Goal: Transaction & Acquisition: Purchase product/service

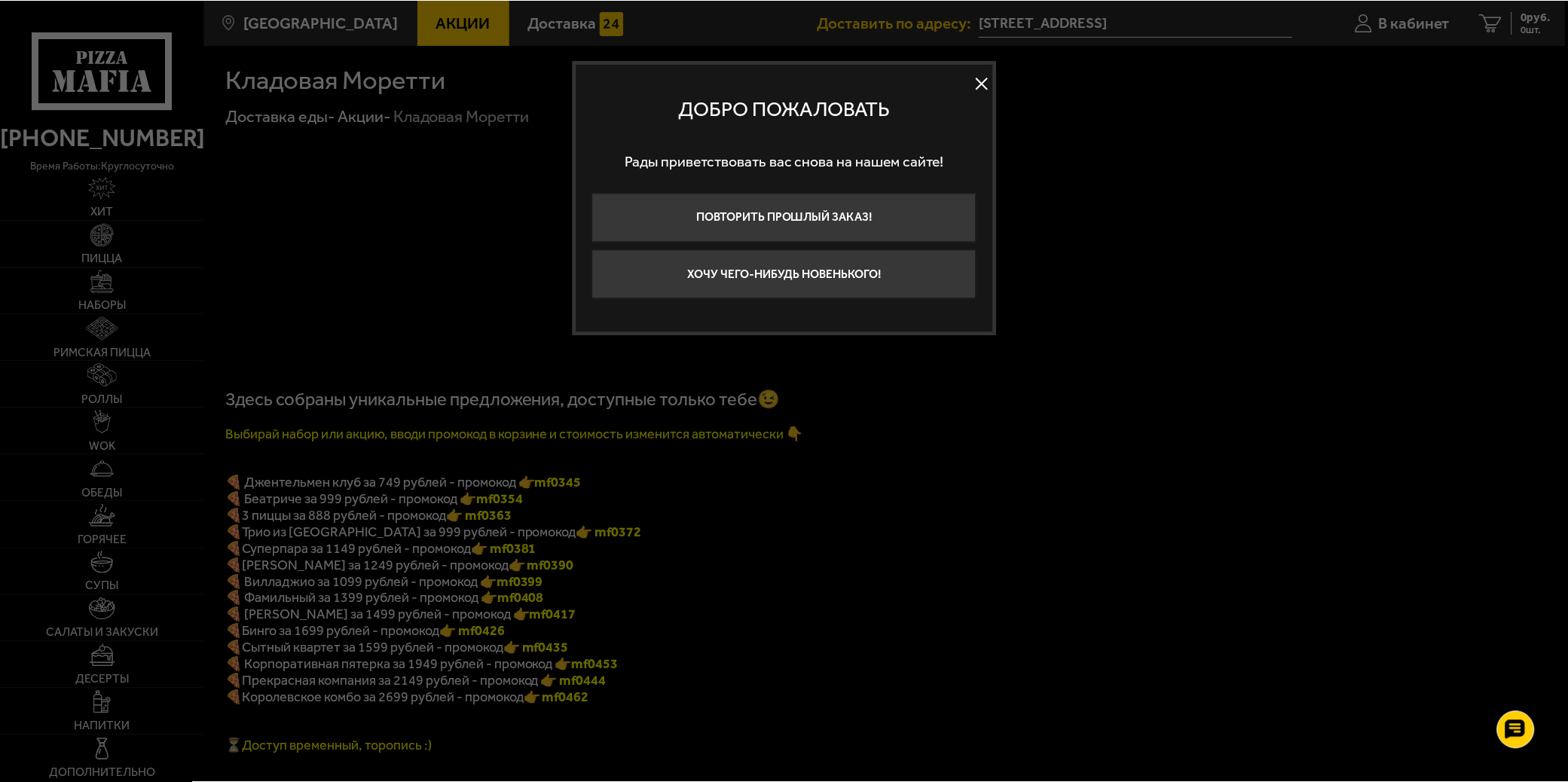
scroll to position [920, 0]
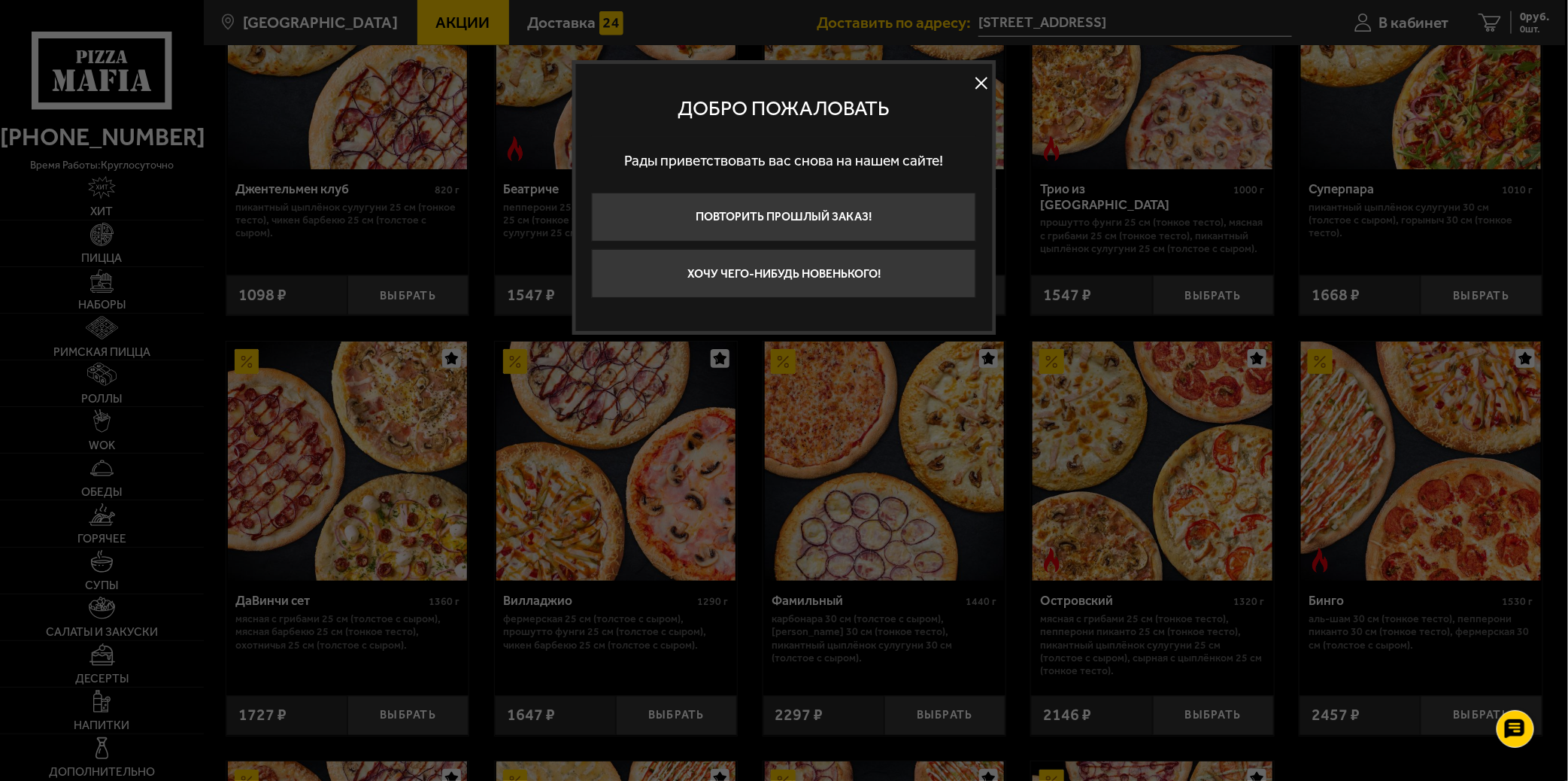
click at [979, 76] on button at bounding box center [981, 82] width 22 height 22
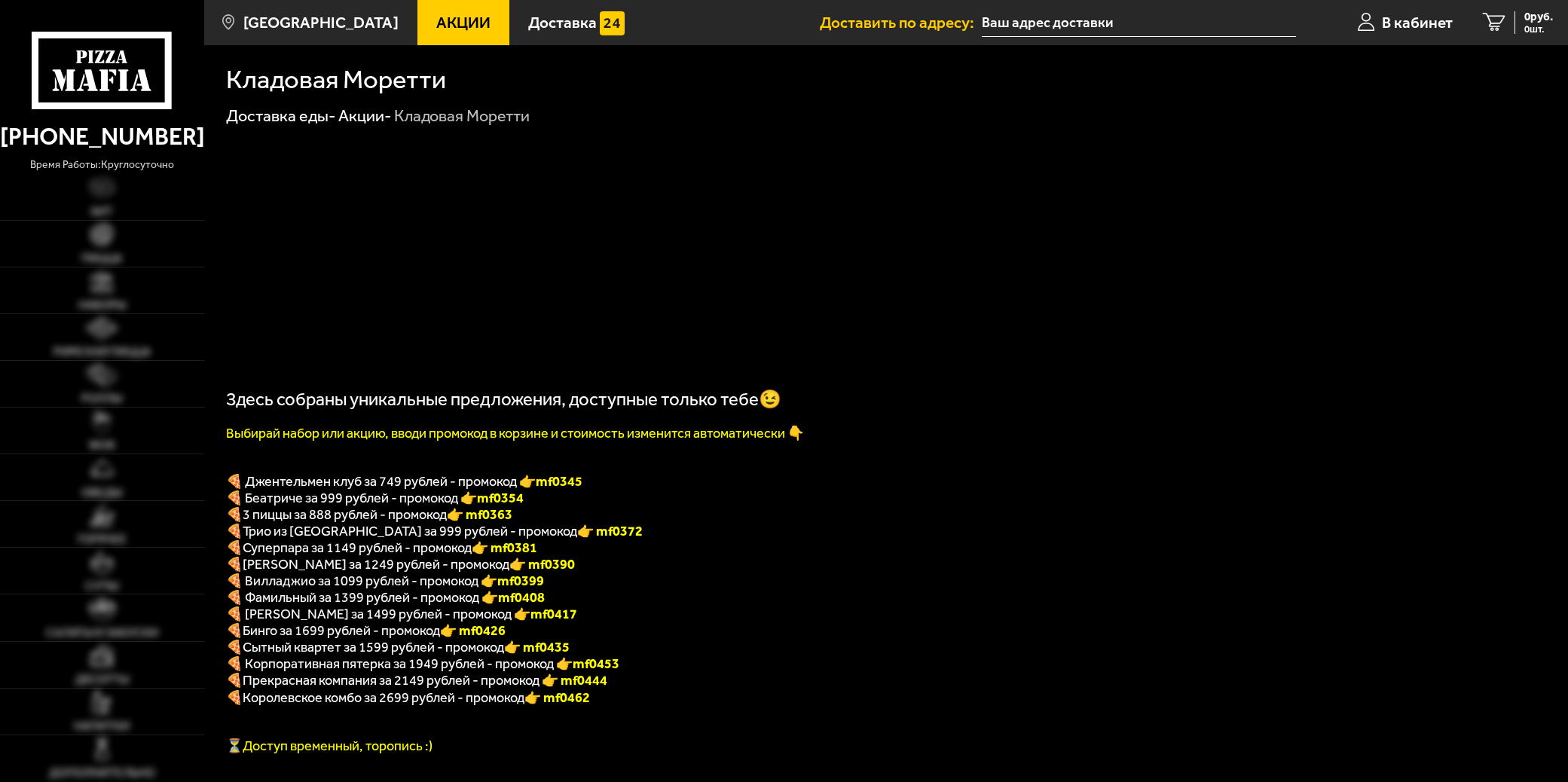
scroll to position [920, 0]
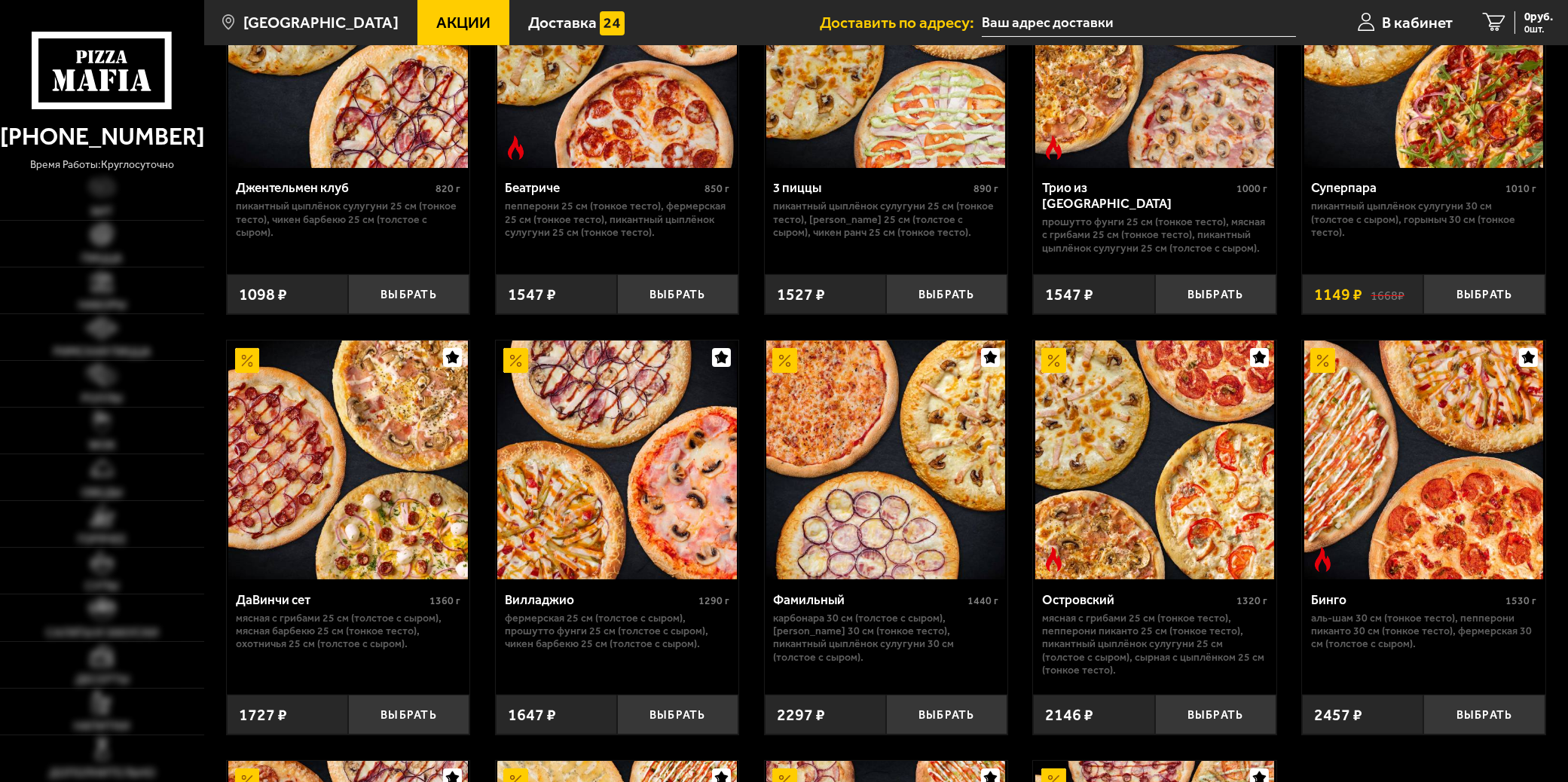
type input "[STREET_ADDRESS]"
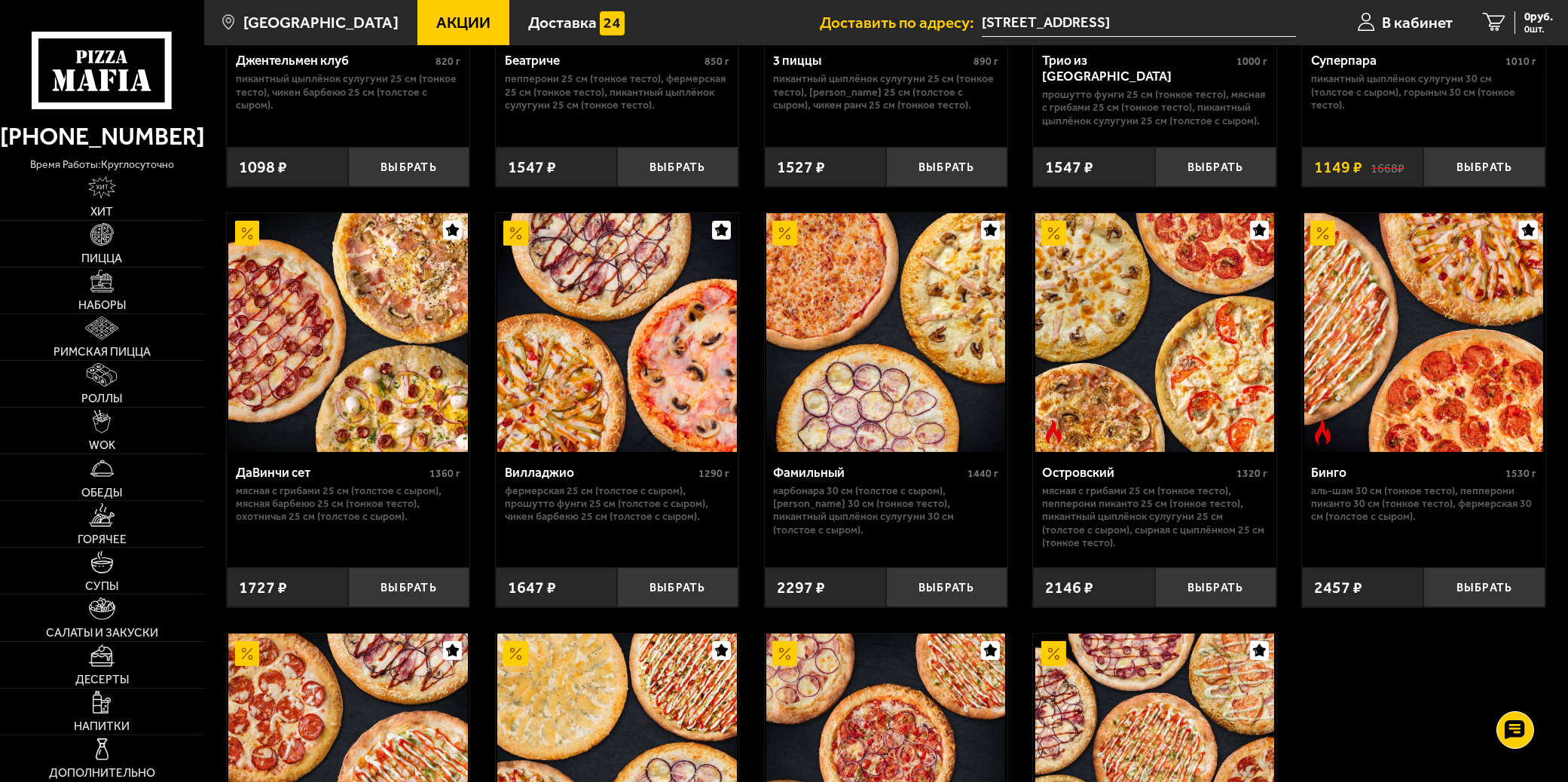
scroll to position [1088, 0]
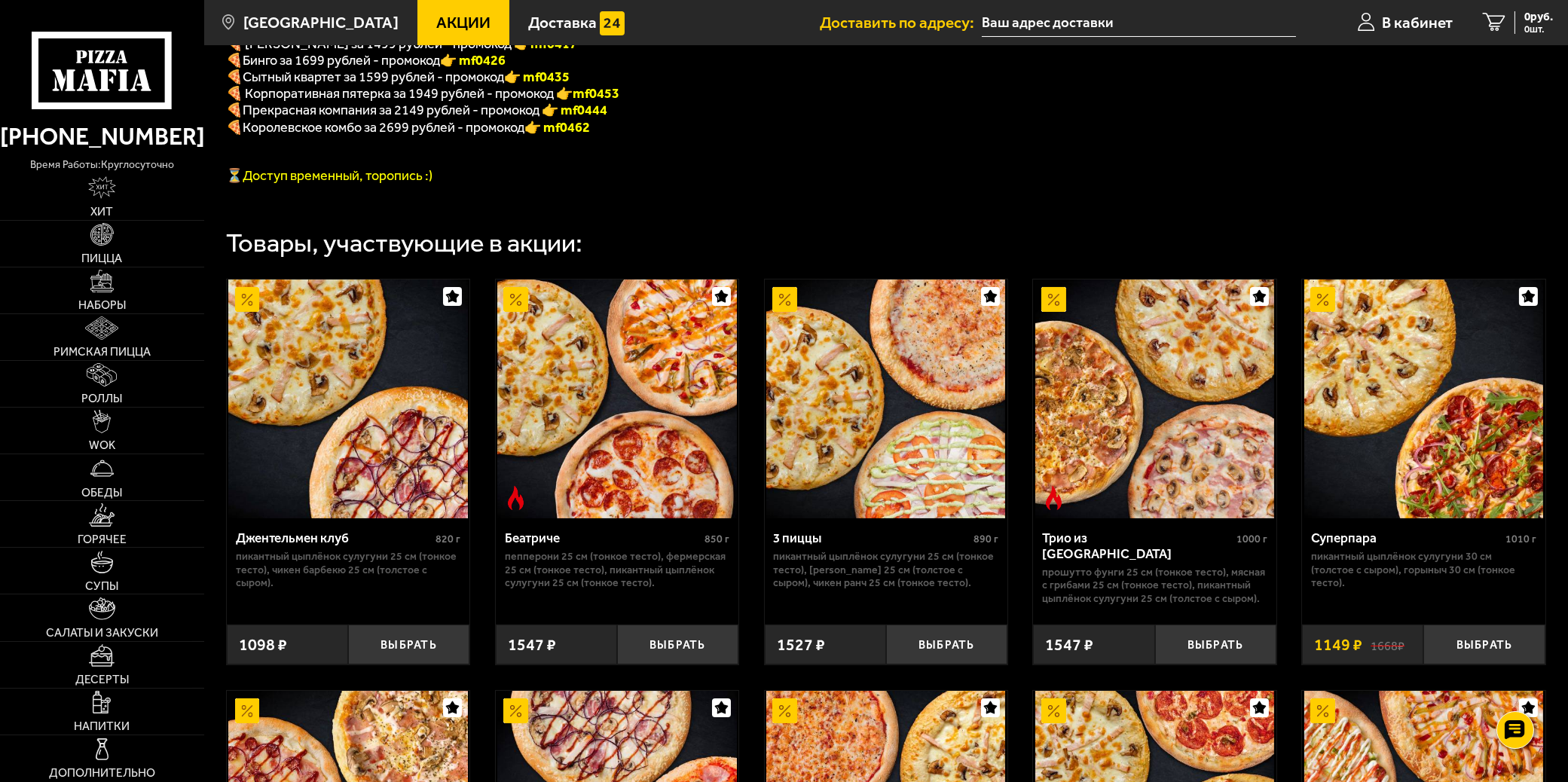
scroll to position [585, 0]
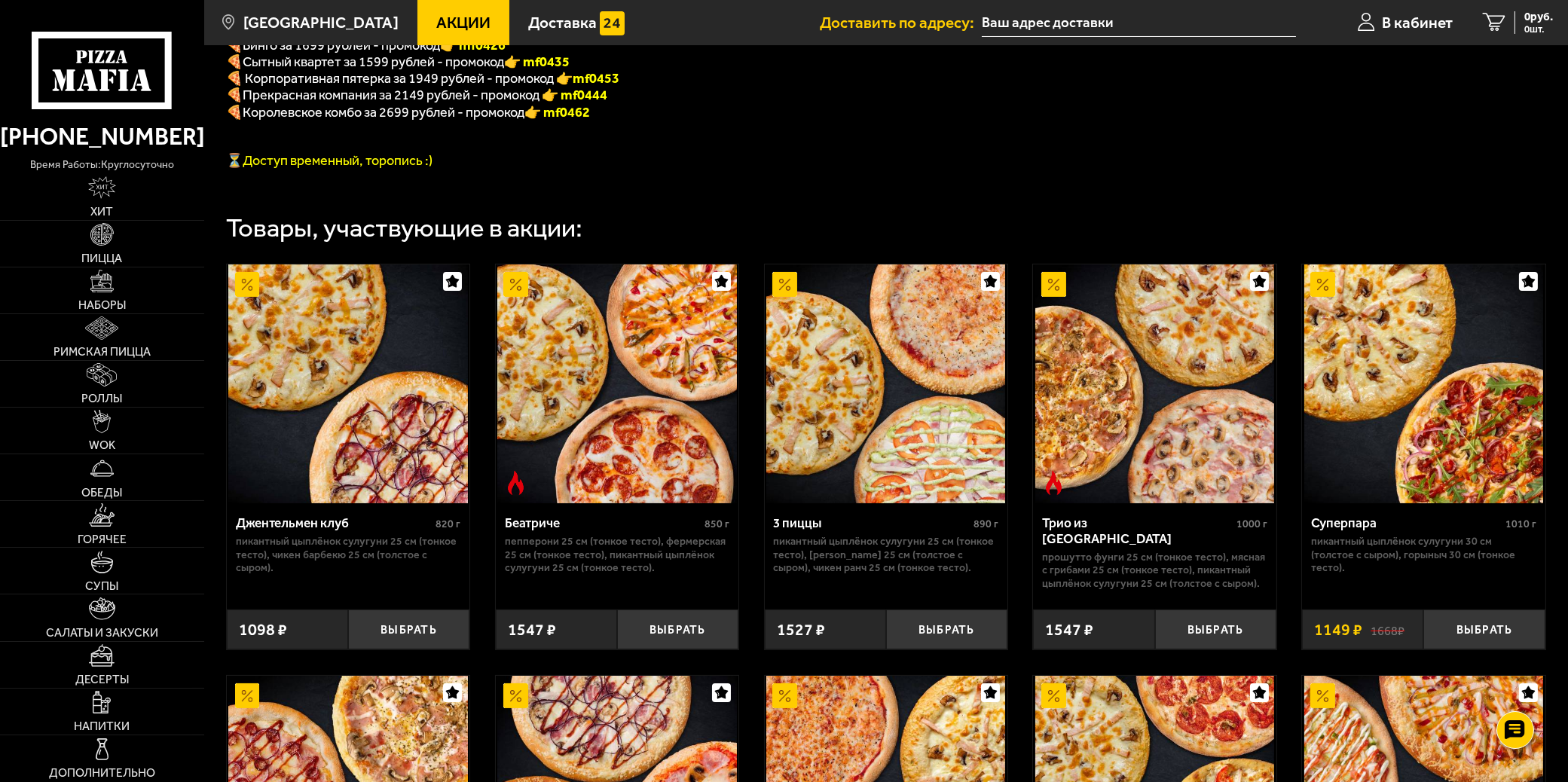
click at [1147, 408] on img at bounding box center [1155, 384] width 240 height 240
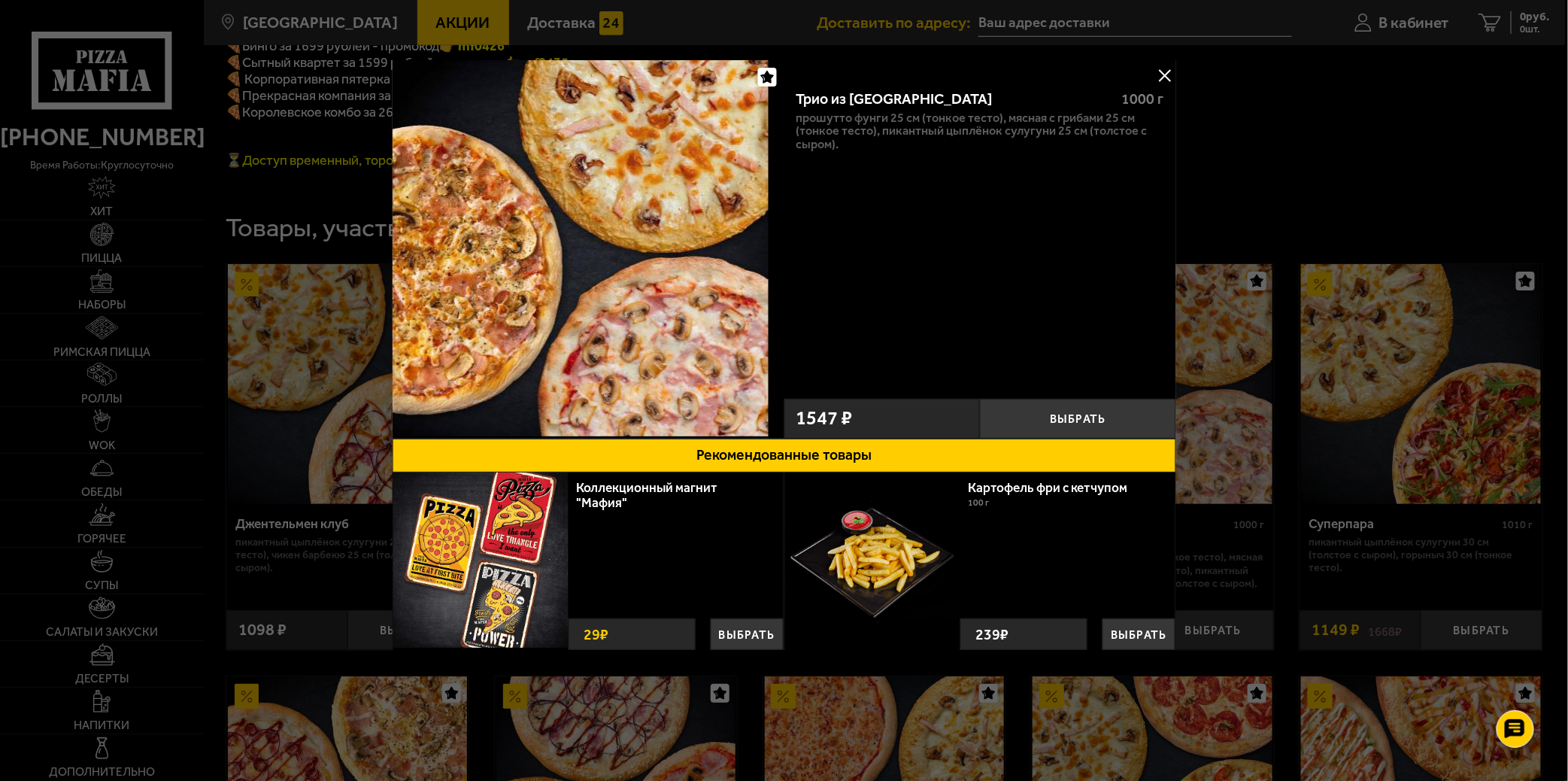
click at [1167, 75] on button at bounding box center [1164, 75] width 22 height 22
